Goal: Task Accomplishment & Management: Use online tool/utility

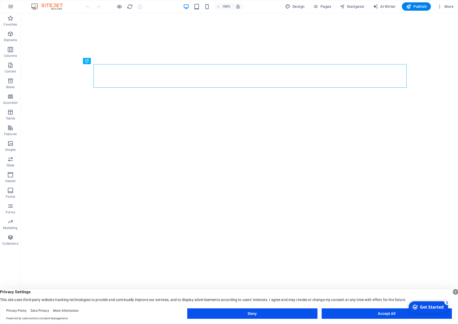
click at [362, 311] on button "Accept All" at bounding box center [386, 313] width 130 height 10
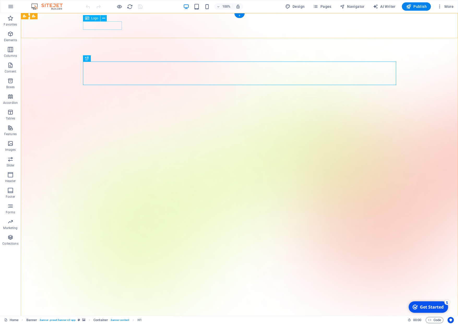
click at [104, 19] on icon at bounding box center [103, 18] width 3 height 5
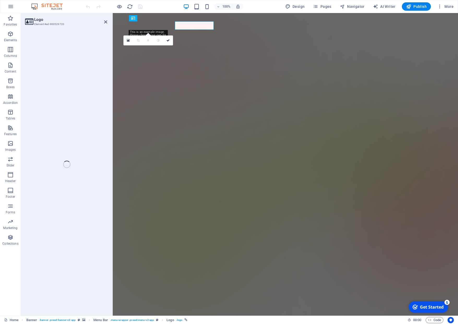
select select "px"
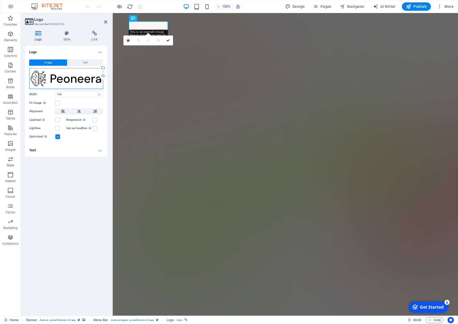
click at [84, 79] on div "Drag files here, click to choose files or select files from Files or our free s…" at bounding box center [66, 78] width 74 height 21
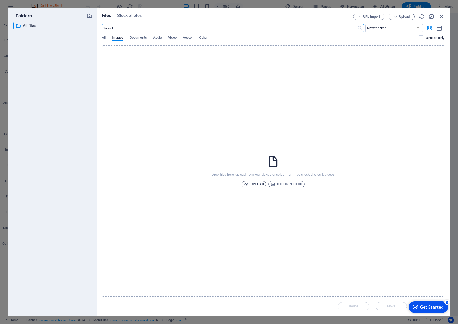
click at [258, 186] on span "Upload" at bounding box center [254, 184] width 20 height 6
click at [442, 17] on icon "button" at bounding box center [442, 17] width 6 height 6
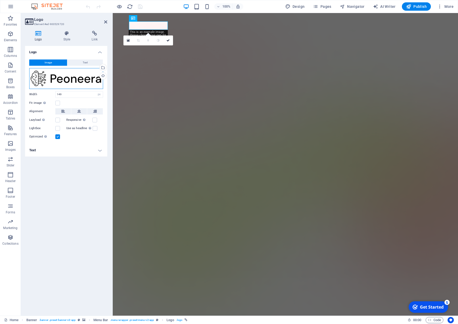
click at [66, 82] on div "Drag files here, click to choose files or select files from Files or our free s…" at bounding box center [66, 78] width 74 height 21
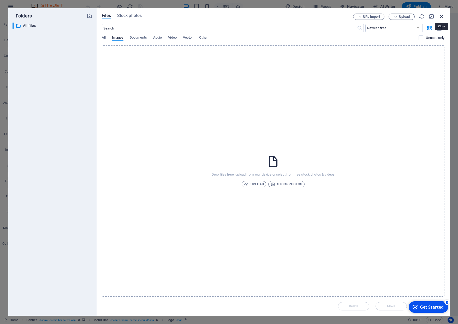
click at [441, 15] on icon "button" at bounding box center [442, 17] width 6 height 6
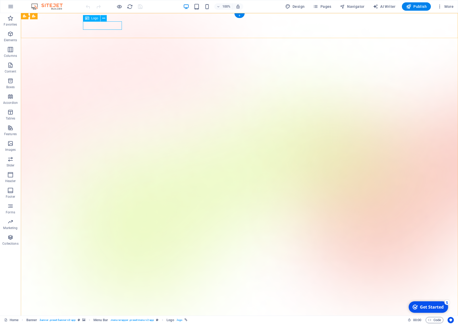
select select "px"
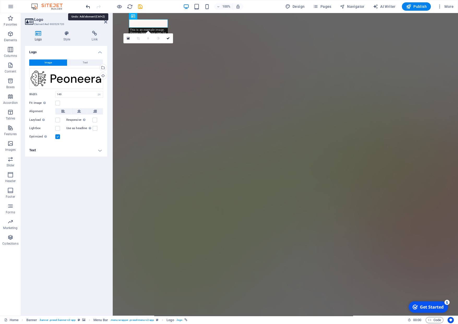
click at [88, 4] on icon "undo" at bounding box center [88, 7] width 6 height 6
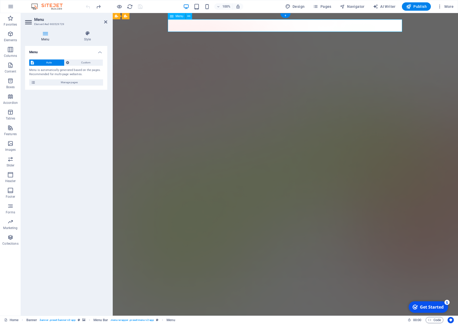
click at [46, 35] on icon at bounding box center [45, 33] width 40 height 5
click at [79, 63] on span "Custom" at bounding box center [86, 62] width 31 height 6
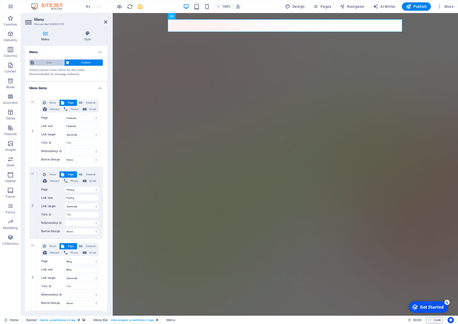
click at [46, 61] on span "Auto" at bounding box center [48, 62] width 27 height 6
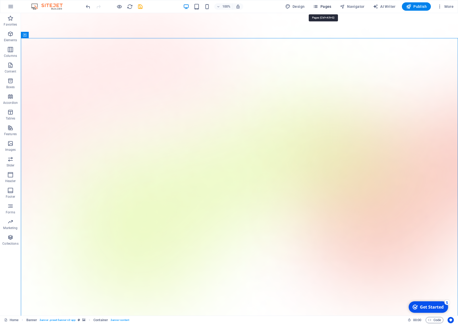
click at [318, 6] on icon "button" at bounding box center [315, 6] width 5 height 5
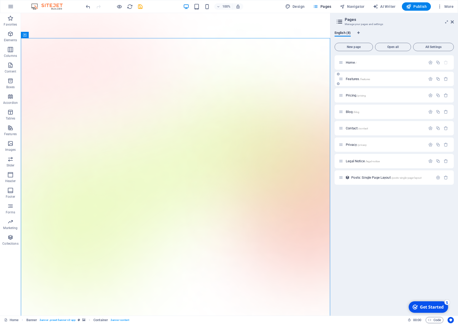
click at [351, 79] on span "Features /features" at bounding box center [358, 79] width 24 height 4
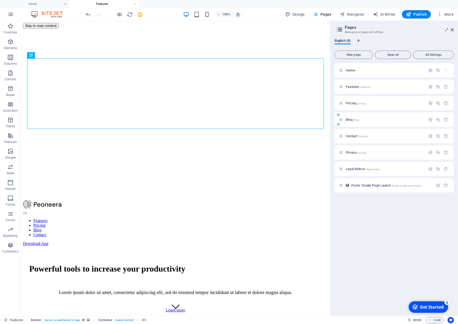
click at [358, 121] on div "Blog /blog" at bounding box center [382, 120] width 87 height 6
click at [350, 119] on span "Blog /blog" at bounding box center [353, 120] width 14 height 4
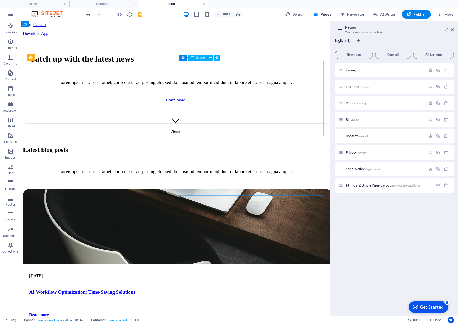
scroll to position [186, 0]
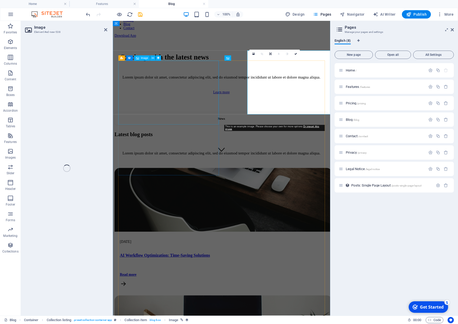
scroll to position [191, 0]
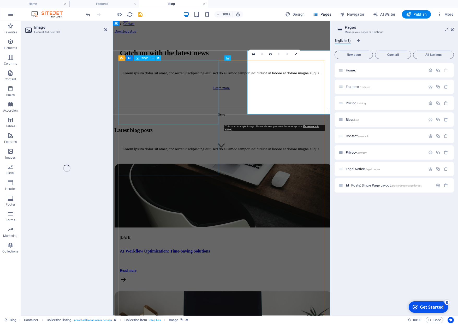
select select "vw"
select select "px"
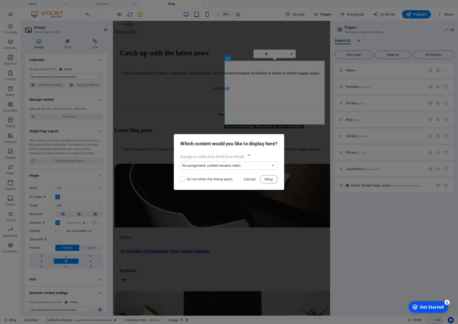
select select "post-image"
click at [251, 178] on span "Cancel" at bounding box center [250, 179] width 12 height 4
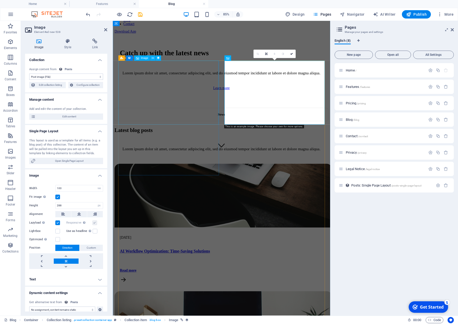
click at [206, 189] on figure at bounding box center [241, 227] width 252 height 76
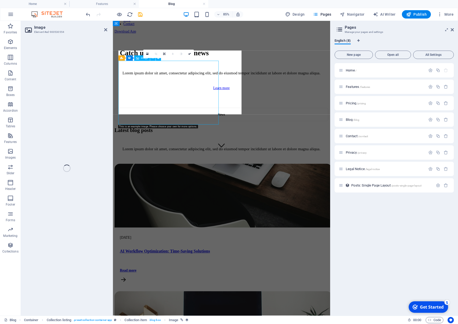
select select "post-image"
select select "vw"
select select "px"
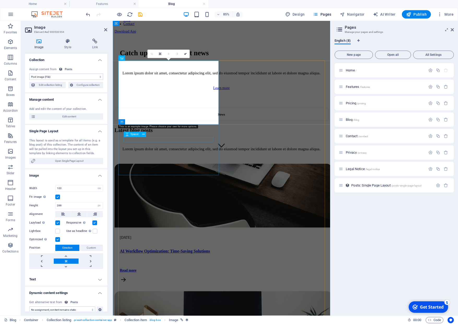
click at [199, 278] on div at bounding box center [240, 281] width 239 height 6
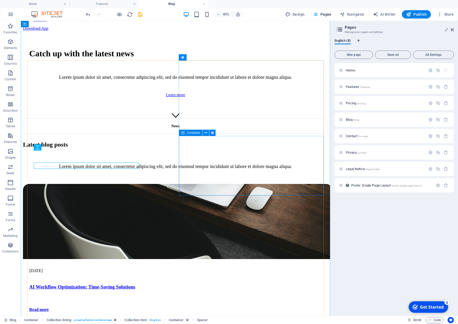
scroll to position [186, 0]
